Goal: Transaction & Acquisition: Book appointment/travel/reservation

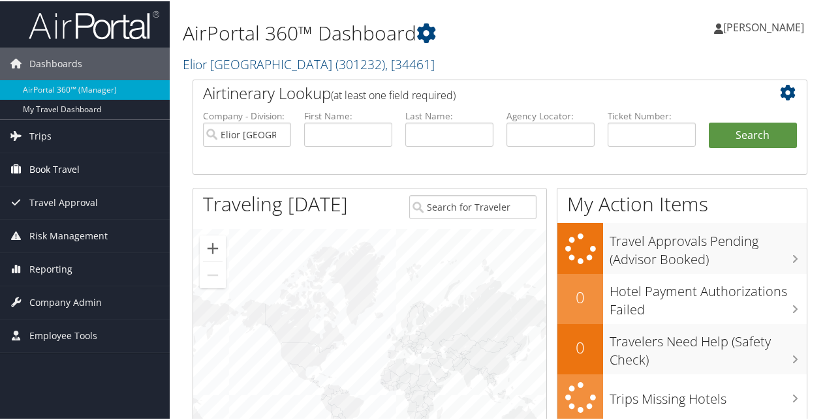
click at [82, 167] on link "Book Travel" at bounding box center [85, 168] width 170 height 33
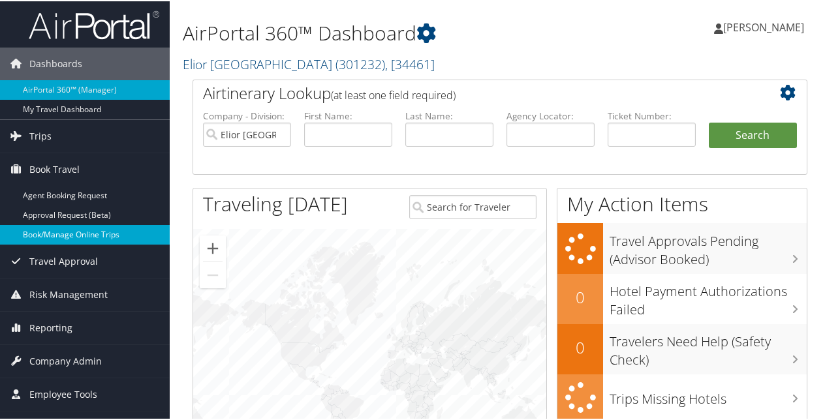
click at [57, 231] on link "Book/Manage Online Trips" at bounding box center [85, 234] width 170 height 20
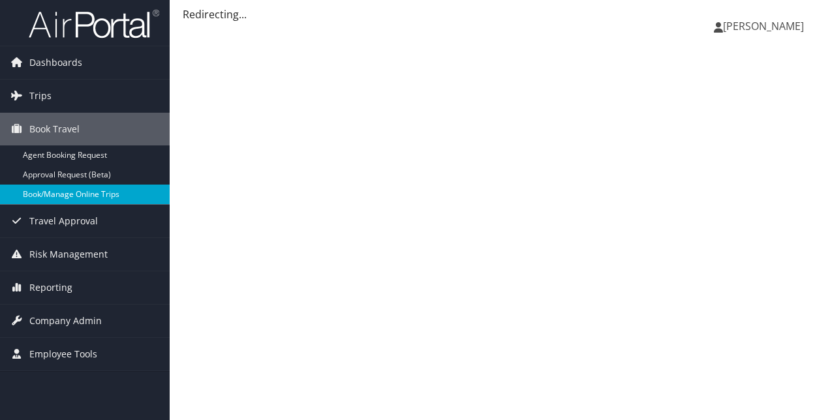
click at [44, 191] on link "Book/Manage Online Trips" at bounding box center [85, 195] width 170 height 20
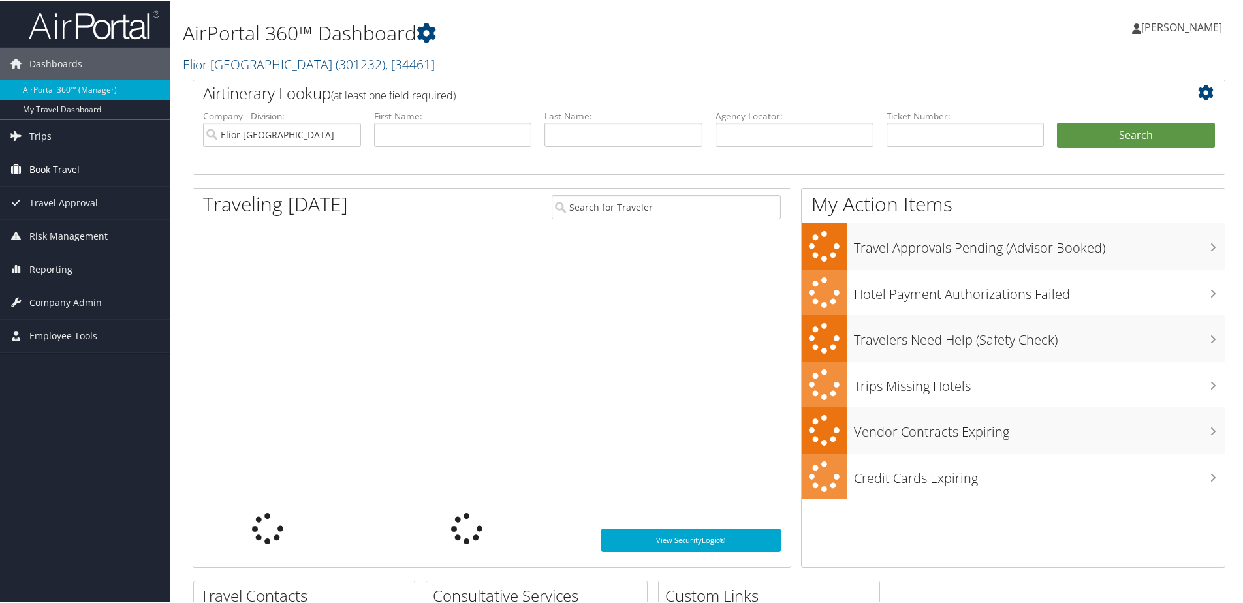
click at [41, 171] on span "Book Travel" at bounding box center [54, 168] width 50 height 33
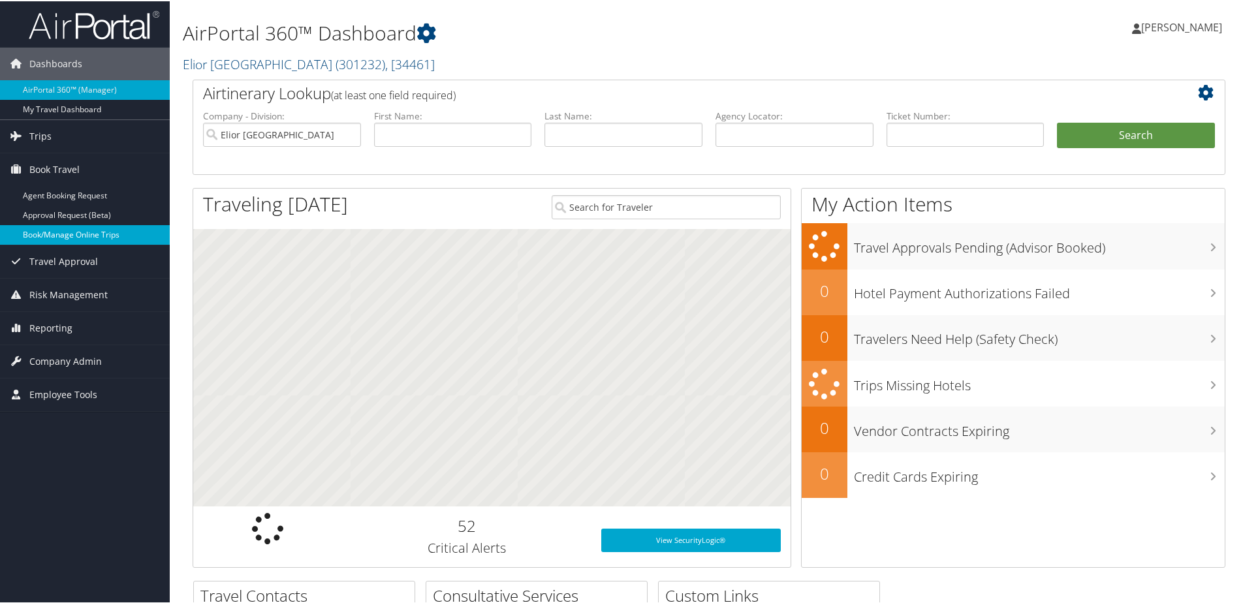
click at [65, 232] on link "Book/Manage Online Trips" at bounding box center [85, 234] width 170 height 20
